Goal: Task Accomplishment & Management: Complete application form

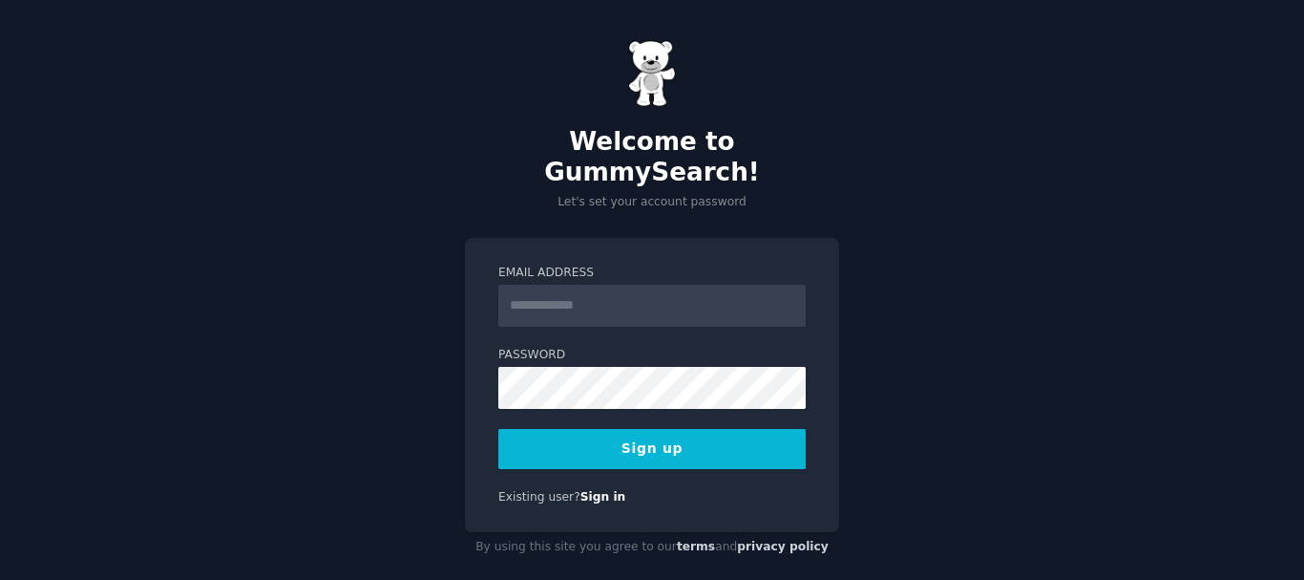
click at [614, 285] on input "Email Address" at bounding box center [651, 306] width 307 height 42
drag, startPoint x: 614, startPoint y: 281, endPoint x: 579, endPoint y: 284, distance: 35.4
click at [579, 285] on input "Email Address" at bounding box center [651, 306] width 307 height 42
type input "**********"
drag, startPoint x: 611, startPoint y: 276, endPoint x: 504, endPoint y: 274, distance: 107.0
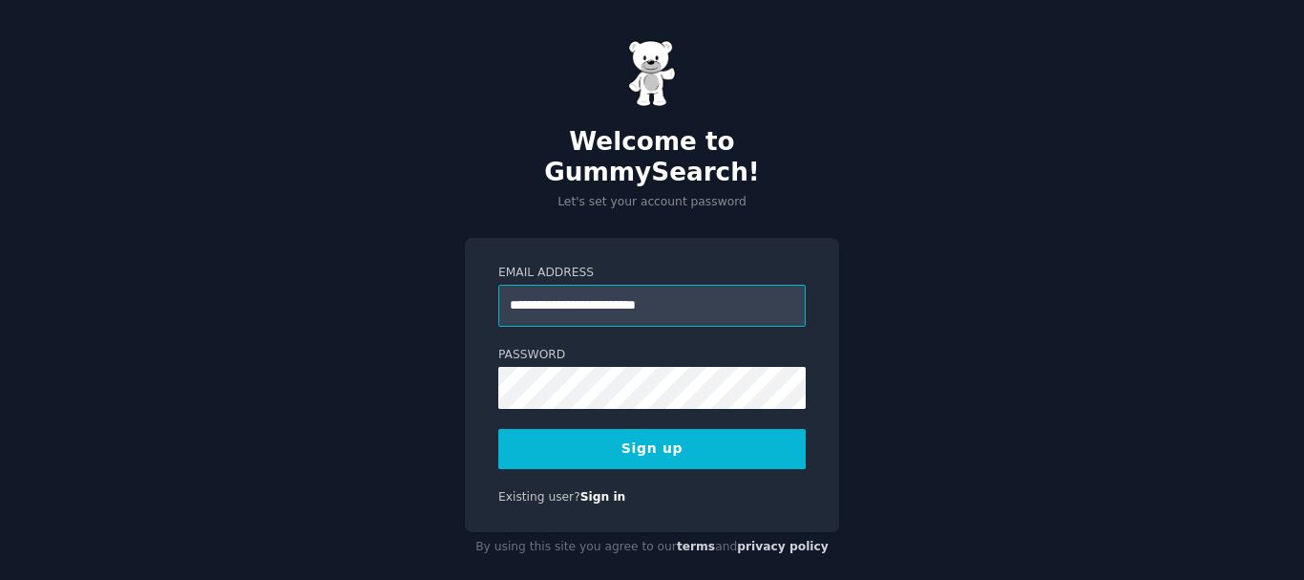
click at [504, 285] on input "**********" at bounding box center [651, 306] width 307 height 42
click at [655, 434] on button "Sign up" at bounding box center [651, 449] width 307 height 40
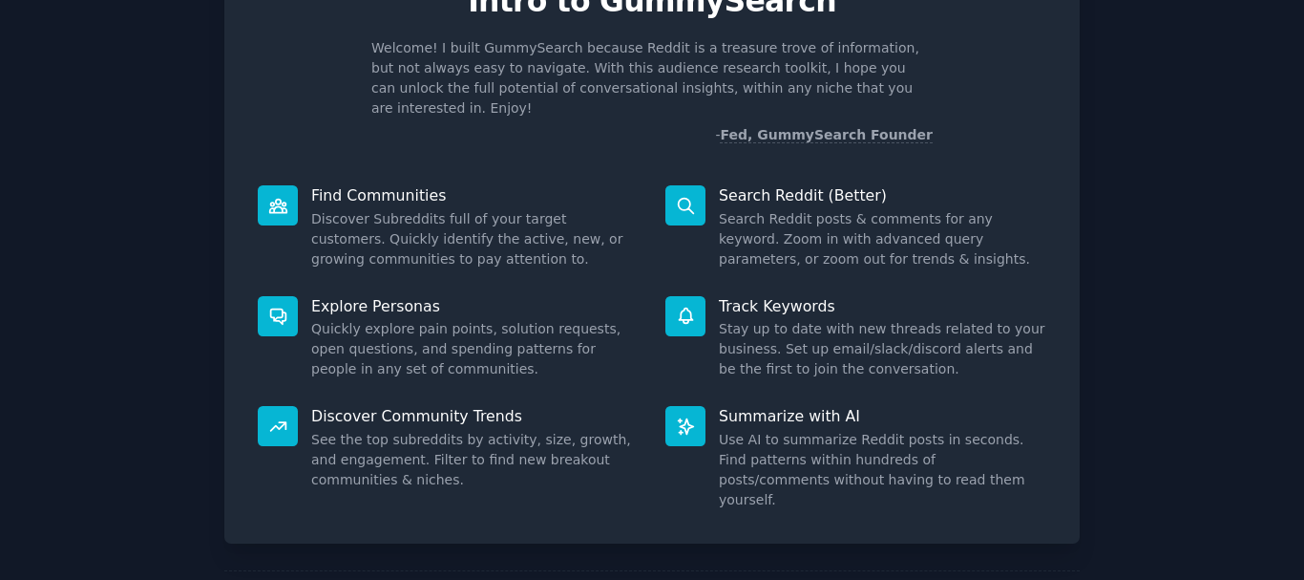
scroll to position [73, 0]
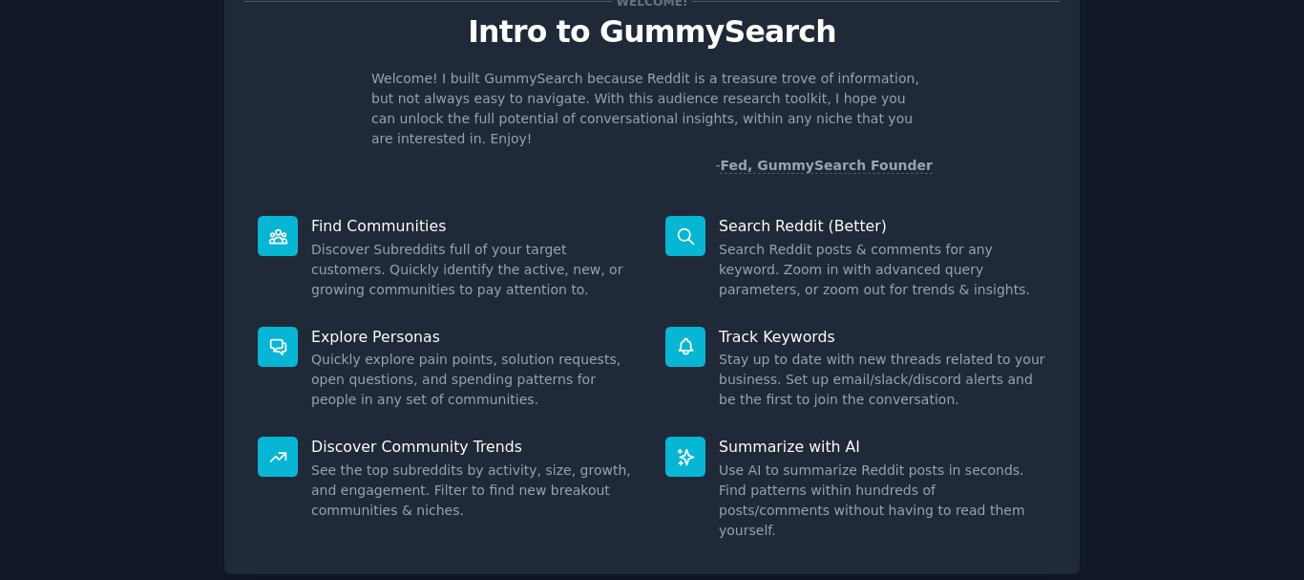
click at [372, 216] on p "Find Communities" at bounding box center [475, 226] width 328 height 20
click at [375, 216] on p "Find Communities" at bounding box center [475, 226] width 328 height 20
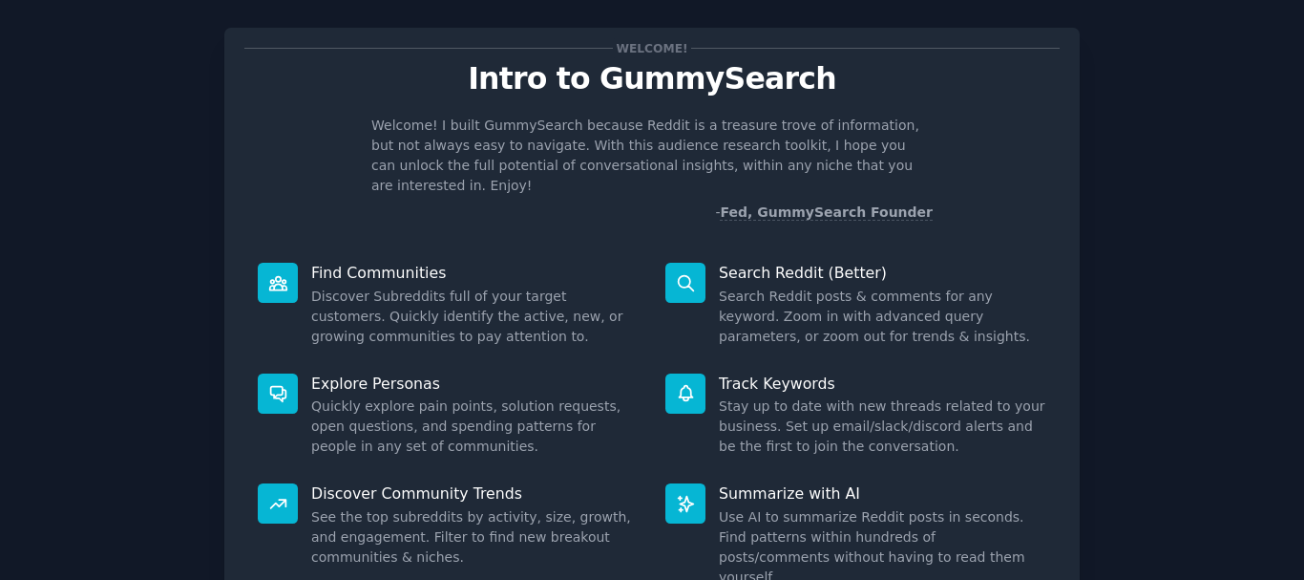
scroll to position [0, 0]
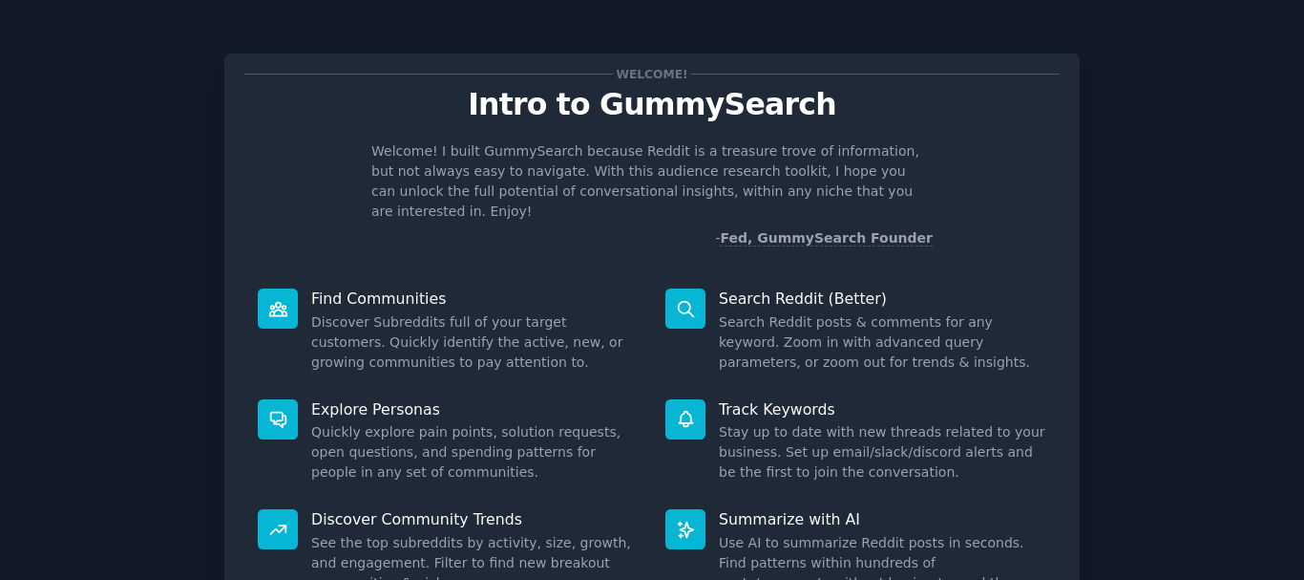
click at [686, 299] on icon at bounding box center [686, 309] width 20 height 20
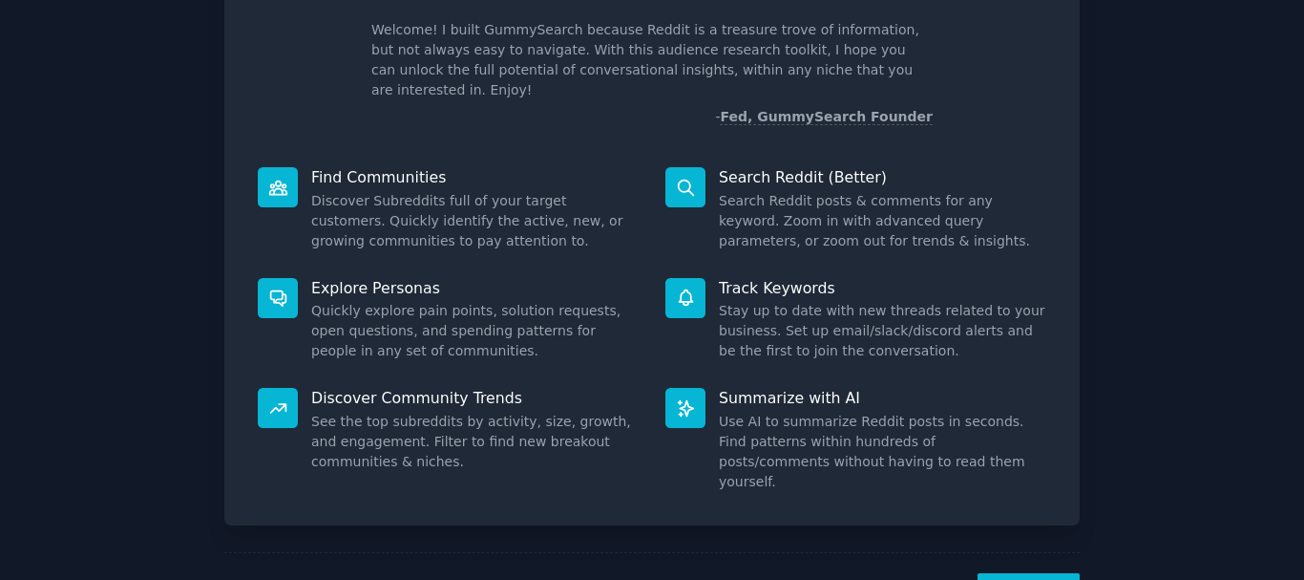
scroll to position [168, 0]
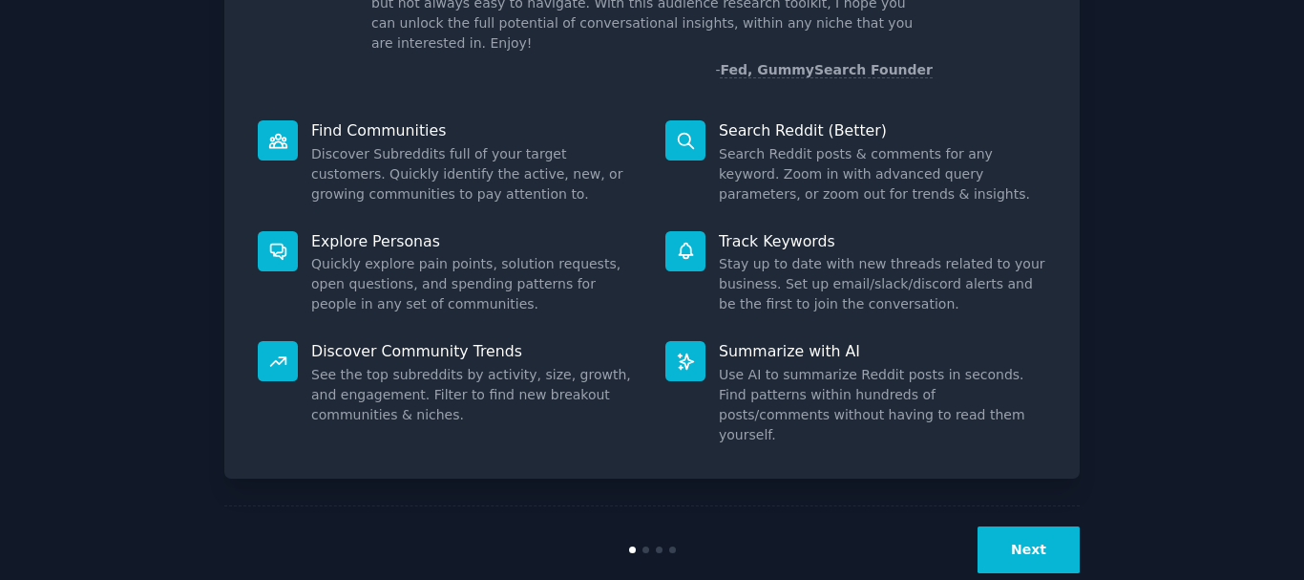
click at [1024, 526] on button "Next" at bounding box center [1029, 549] width 102 height 47
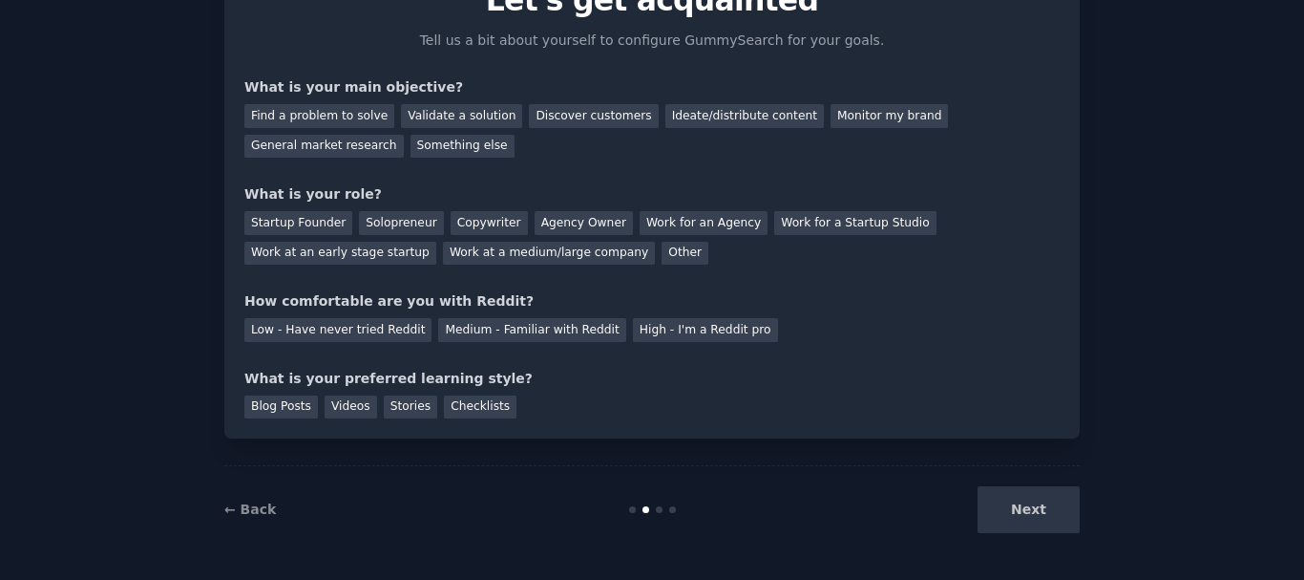
click at [519, 252] on div "Startup Founder Solopreneur Copywriter Agency Owner Work for an Agency Work for…" at bounding box center [652, 234] width 816 height 60
click at [386, 156] on div "Find a problem to solve Validate a solution Discover customers Ideate/distribut…" at bounding box center [652, 127] width 816 height 60
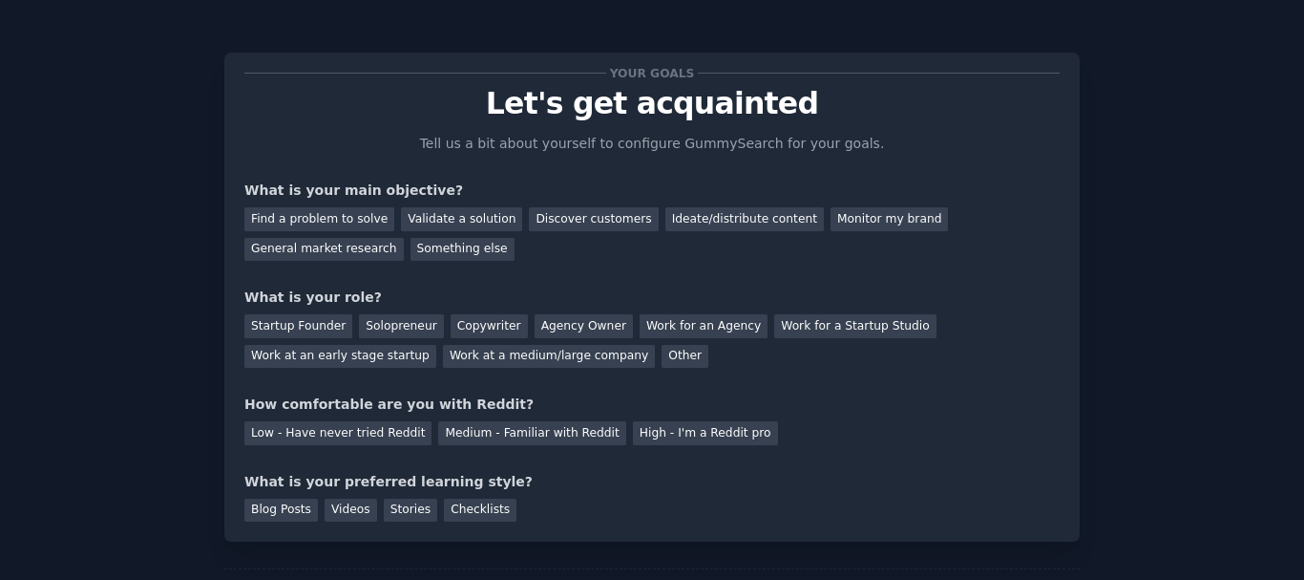
scroll to position [0, 0]
click at [631, 88] on p "Let's get acquainted" at bounding box center [652, 104] width 816 height 33
click at [369, 257] on div "Find a problem to solve Validate a solution Discover customers Ideate/distribut…" at bounding box center [652, 231] width 816 height 60
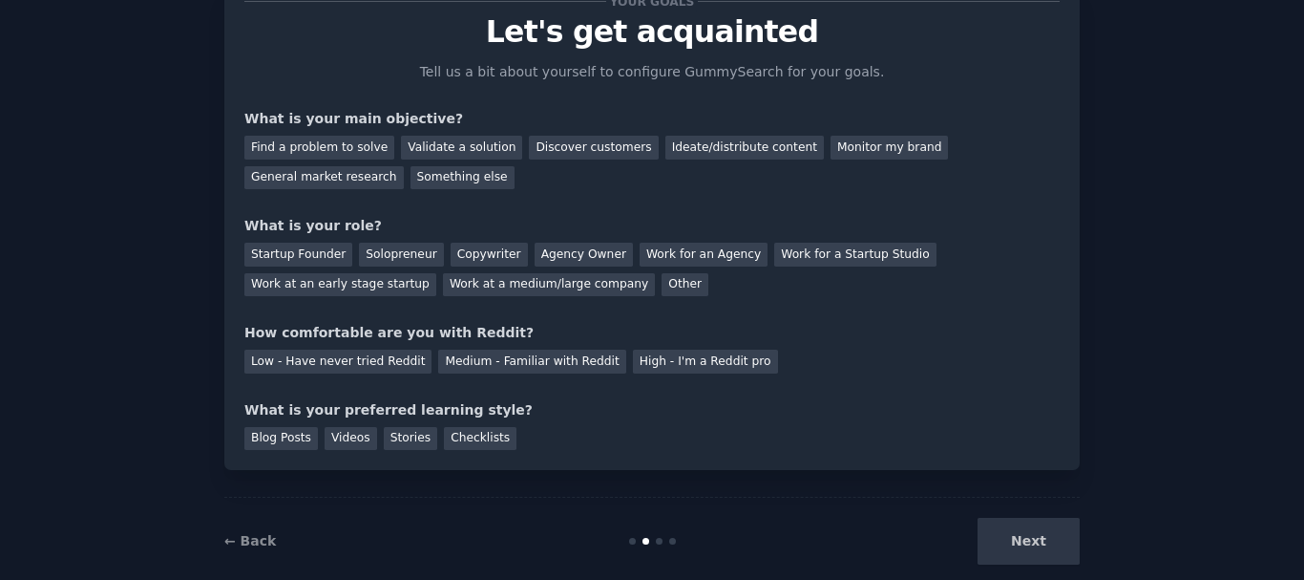
scroll to position [104, 0]
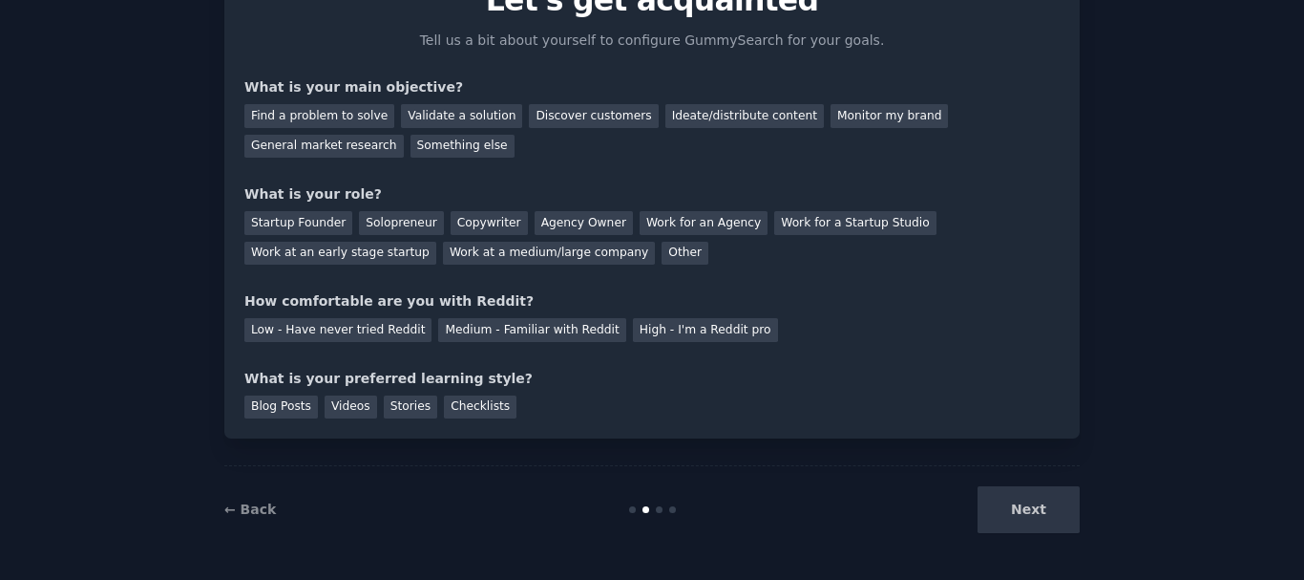
click at [1044, 507] on div "Next" at bounding box center [938, 509] width 286 height 47
click at [1018, 509] on div "Next" at bounding box center [938, 509] width 286 height 47
click at [680, 387] on div "What is your preferred learning style?" at bounding box center [652, 379] width 816 height 20
click at [1026, 507] on div "Next" at bounding box center [938, 509] width 286 height 47
click at [1026, 508] on div "Next" at bounding box center [938, 509] width 286 height 47
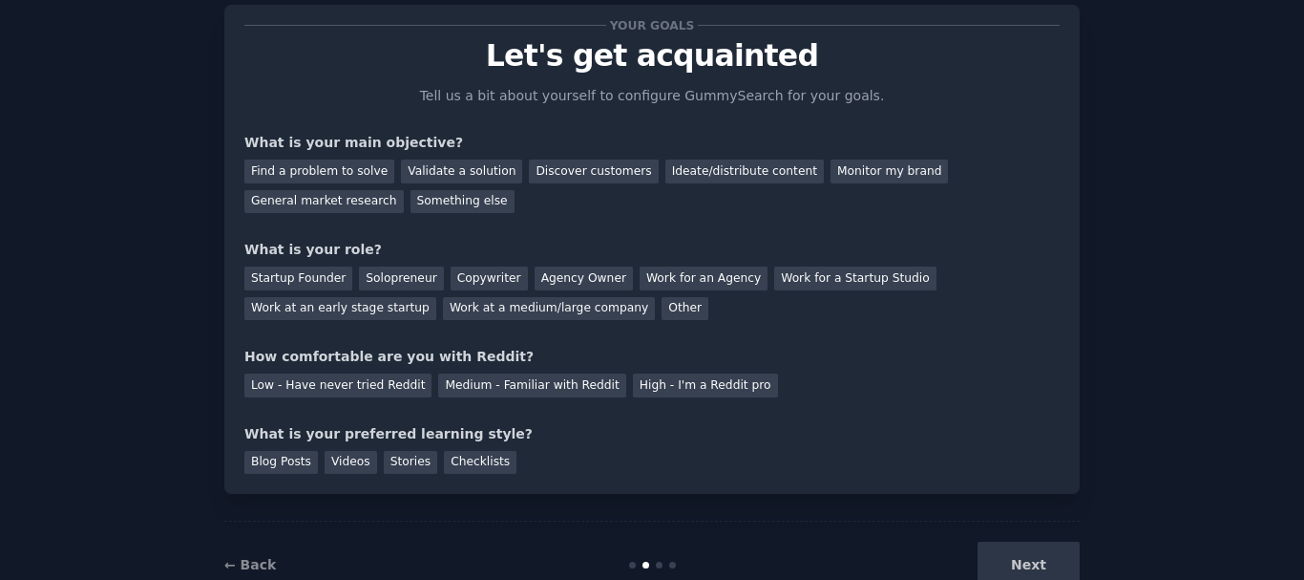
scroll to position [0, 0]
